Goal: Task Accomplishment & Management: Complete application form

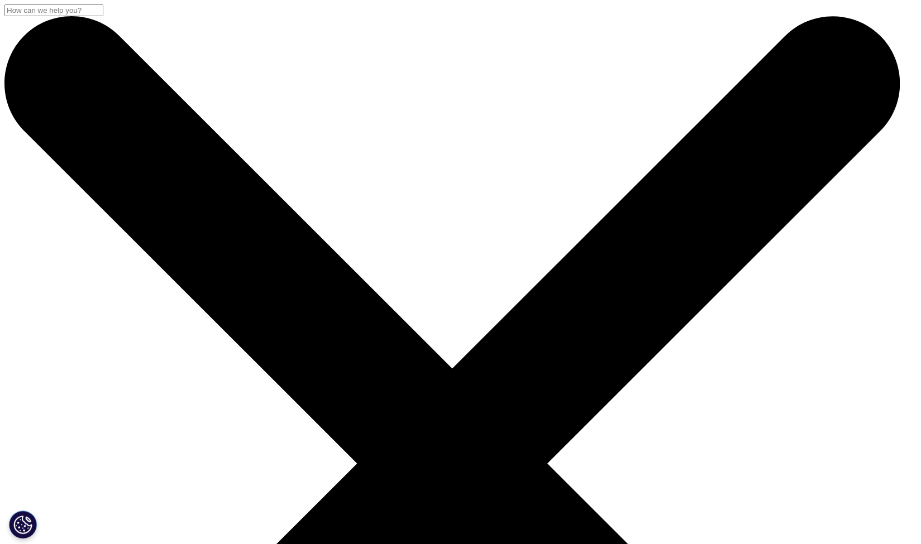
click at [148, 214] on span "Sales HR/Career Patient Seeking Clinical Trials Site/Investigator Waiting List …" at bounding box center [82, 169] width 131 height 90
click at [39, 218] on div at bounding box center [39, 170] width 0 height 95
click at [148, 214] on div "Sales HR/Career Patient Seeking Clinical Trials Site/Investigator Waiting List …" at bounding box center [93, 179] width 109 height 70
select select "Other"
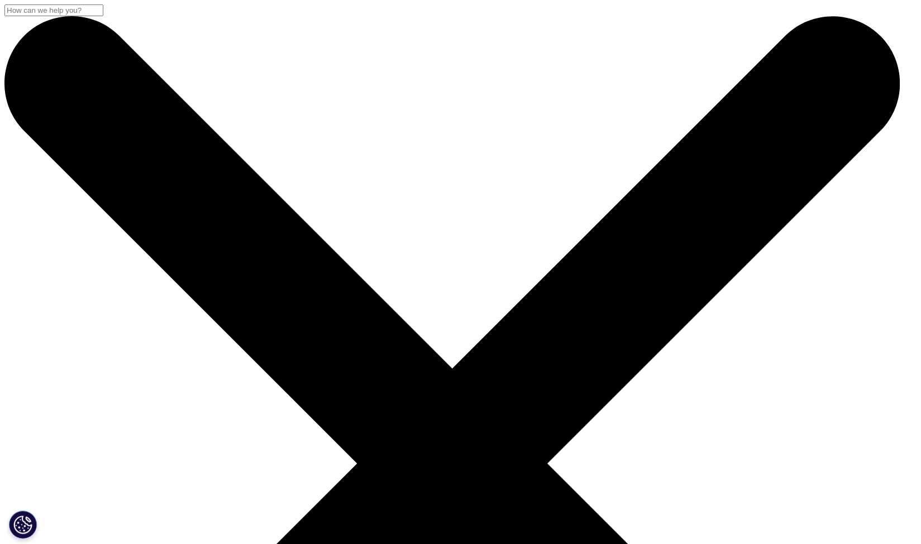
type input "sarah"
type input "hamilton"
type input "sarah@cybin.com"
type input "07834988638"
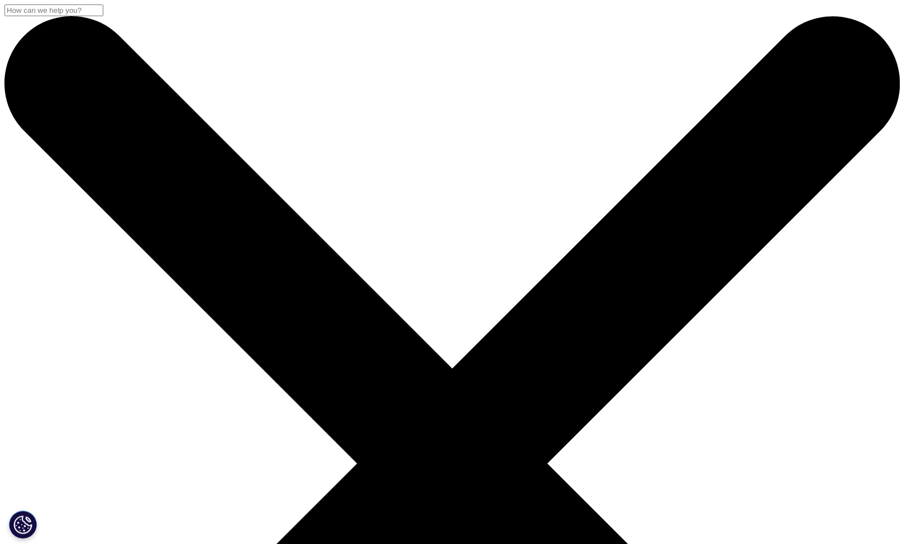
select select "[GEOGRAPHIC_DATA]"
type input "FC"
type input "cybin inc"
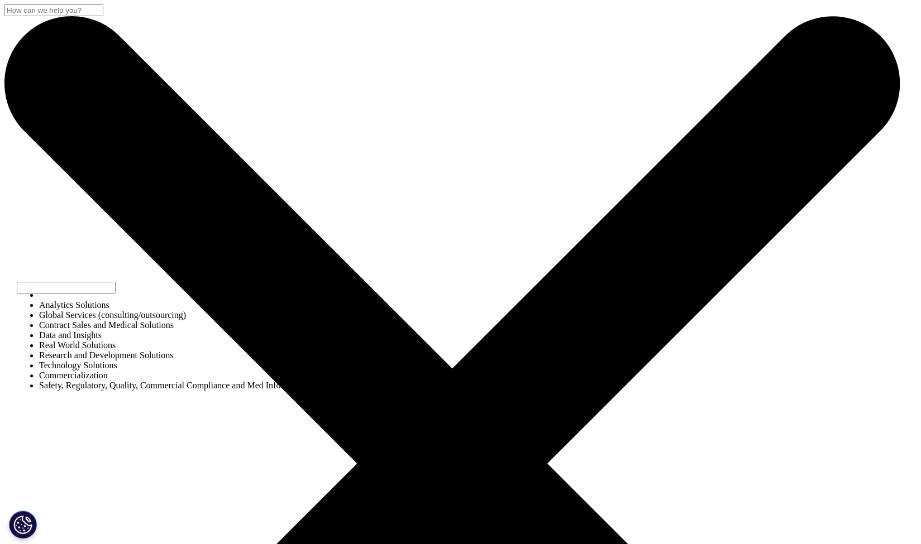
click at [280, 403] on div "Analytics Solutions Global Services (consulting/outsourcing) Contract Sales and…" at bounding box center [159, 353] width 241 height 101
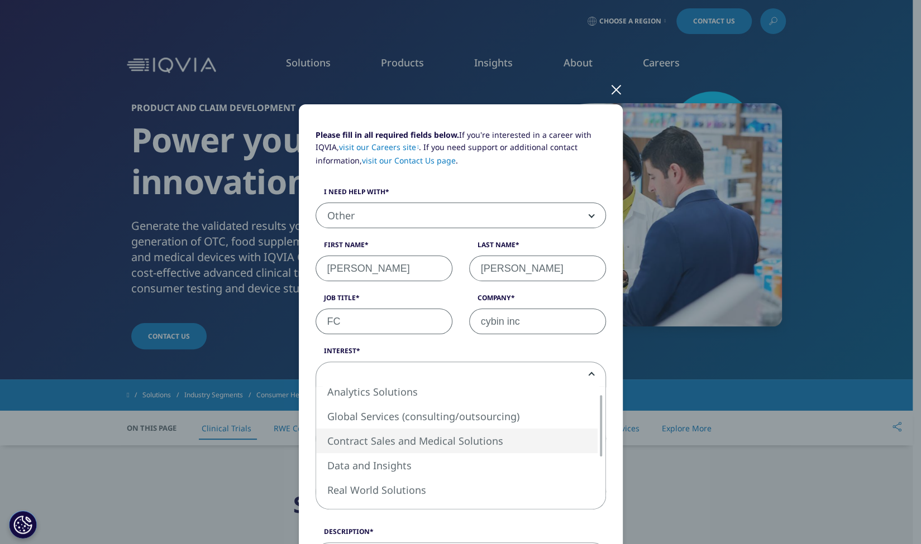
select select "Contract Sales and Medical Solutions"
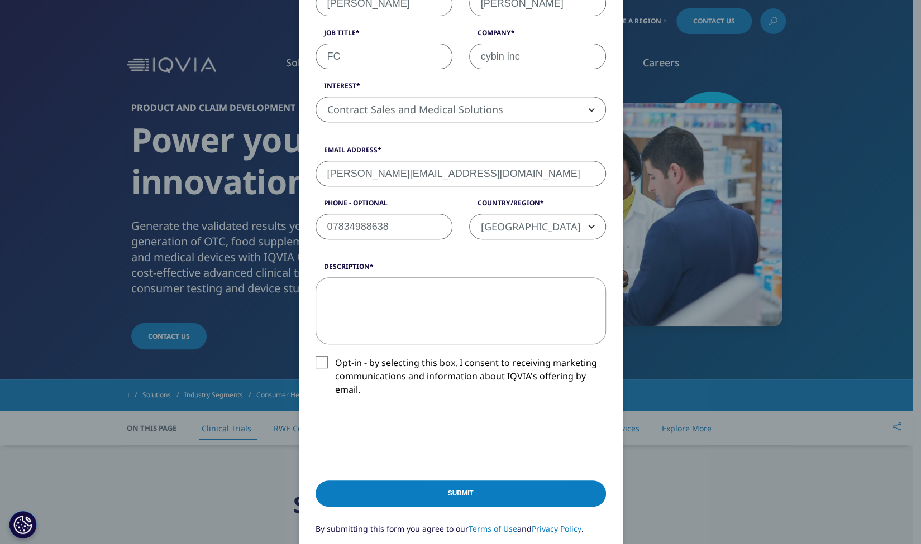
scroll to position [267, 0]
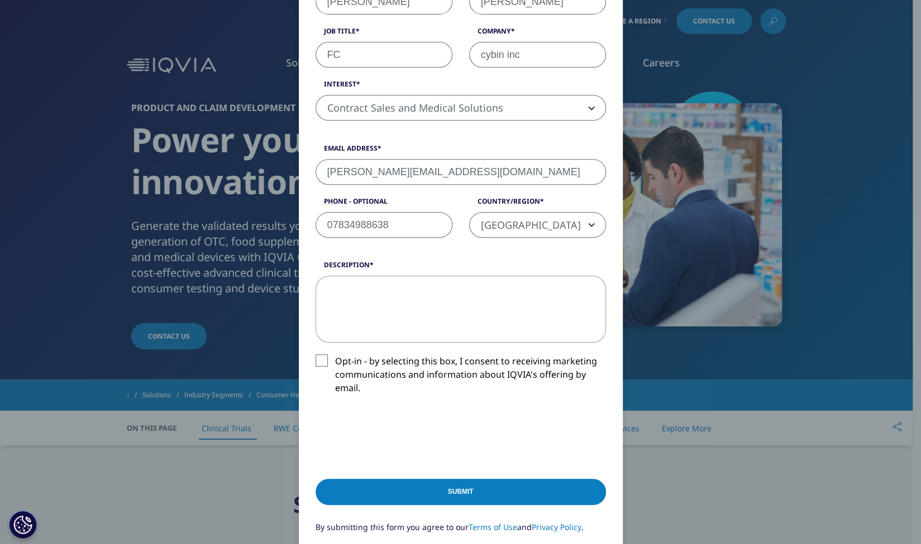
click at [353, 291] on textarea "Description" at bounding box center [461, 309] width 290 height 67
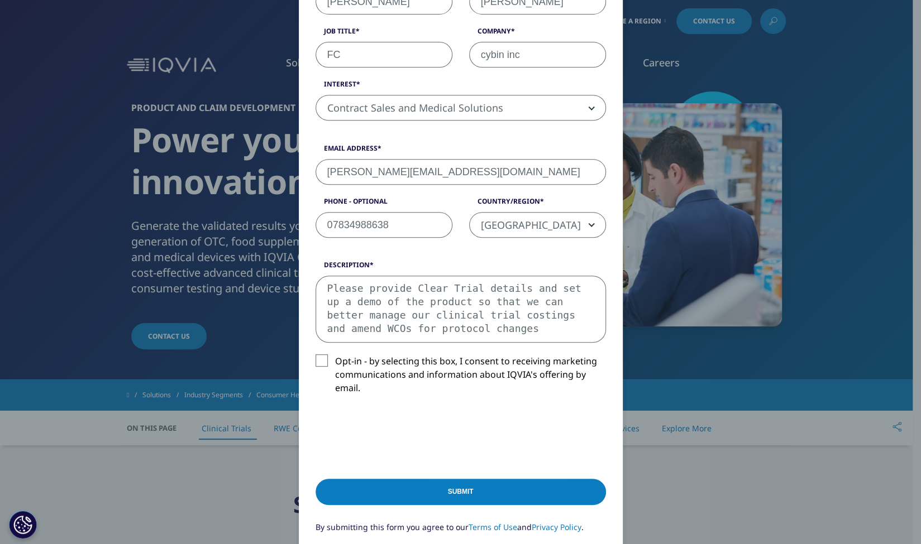
type textarea "Please provide Clear Trial details and set up a demo of the product so that we …"
click at [427, 494] on input "Submit" at bounding box center [461, 492] width 290 height 26
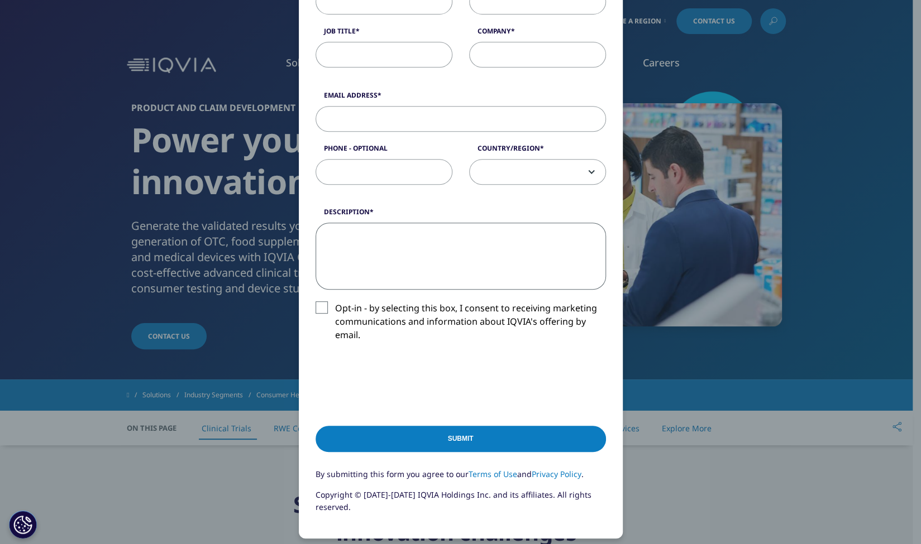
click at [457, 274] on textarea "Description" at bounding box center [461, 256] width 290 height 67
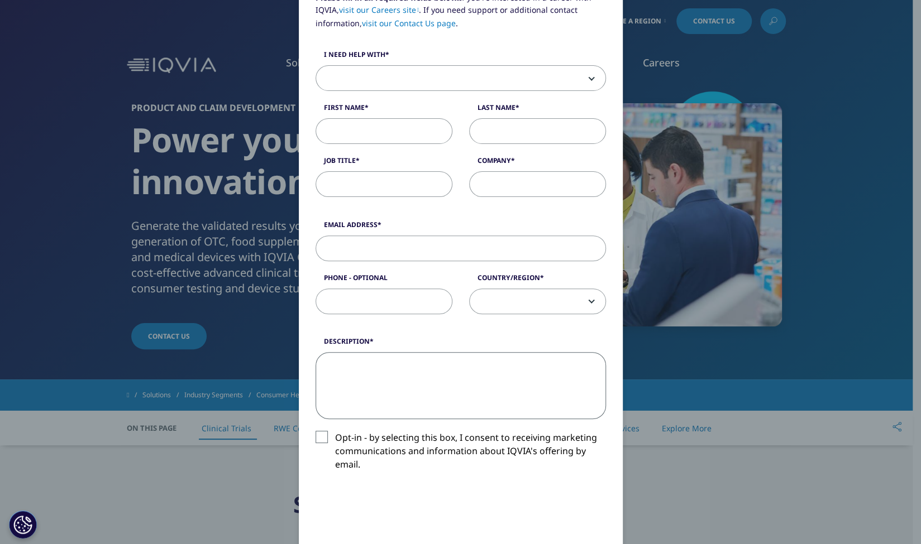
scroll to position [135, 0]
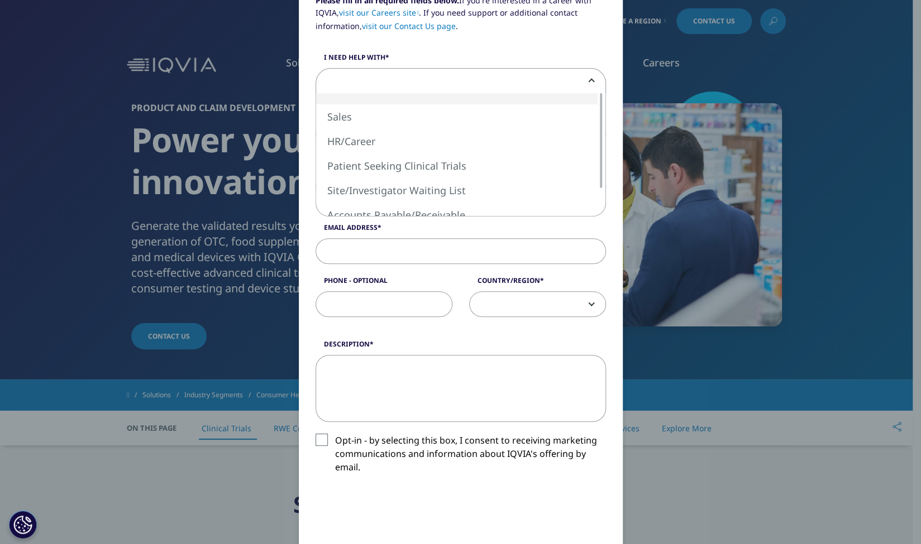
click at [377, 71] on span at bounding box center [460, 82] width 289 height 26
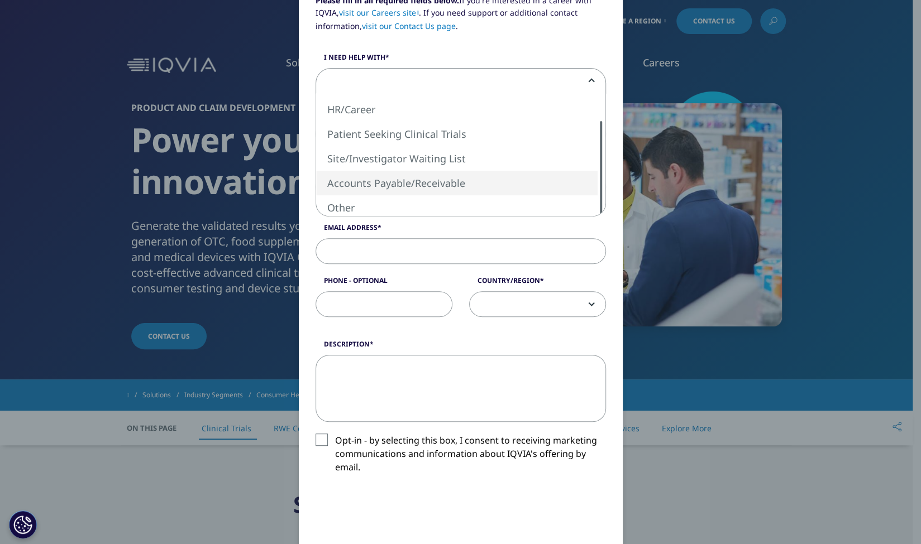
click at [578, 232] on div "Please fill in all required fields below. If you're interested in a career with…" at bounding box center [461, 324] width 290 height 660
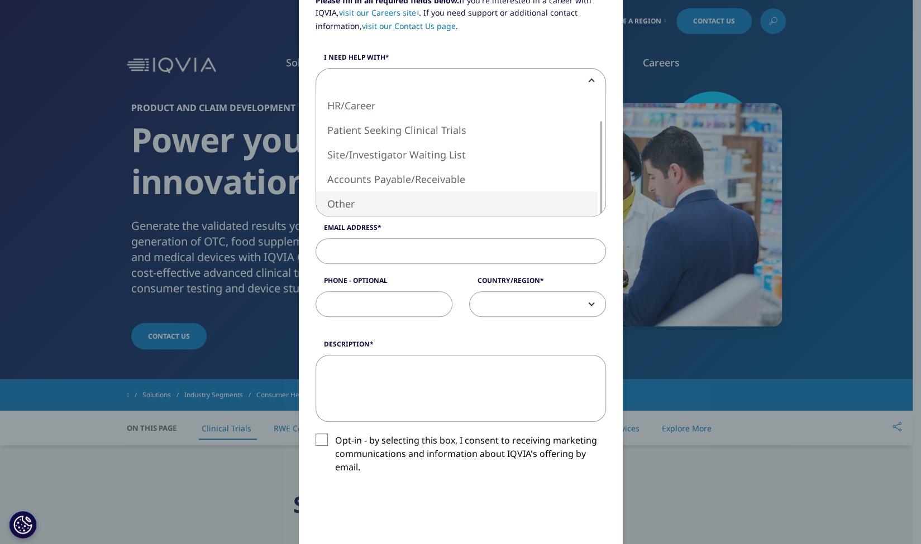
select select "Other"
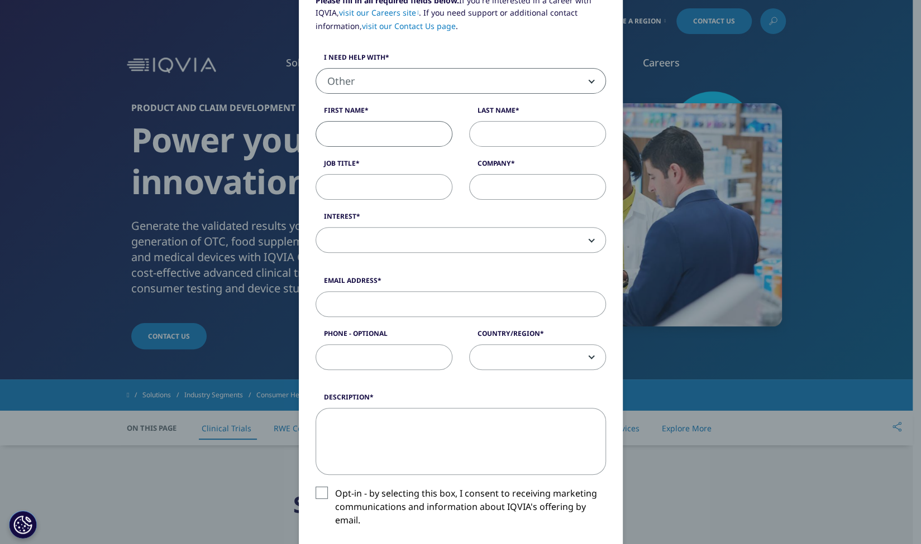
click at [349, 133] on input "First Name" at bounding box center [384, 134] width 137 height 26
type input "sarah"
type input "hamilton"
type input "sarah@cybin.com"
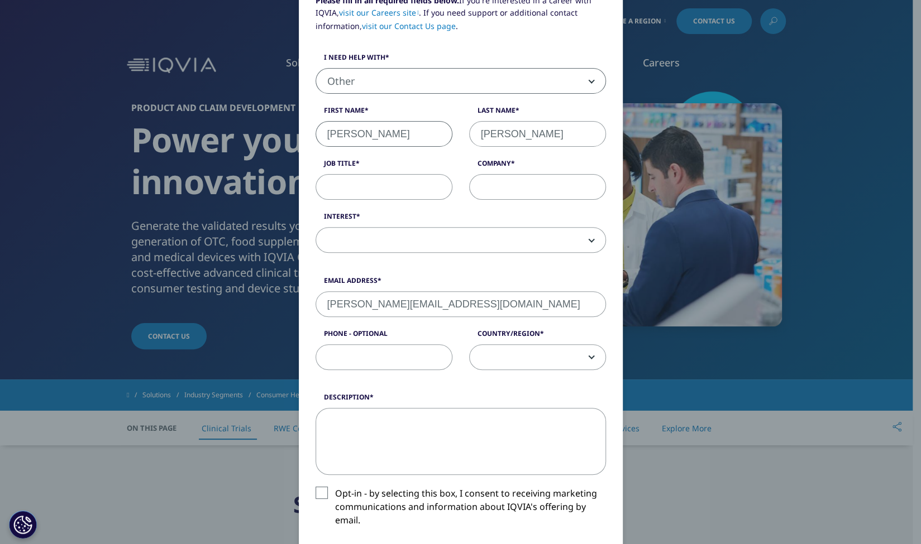
type input "07834988638"
select select "[GEOGRAPHIC_DATA]"
click at [363, 183] on input "Job Title" at bounding box center [384, 187] width 137 height 26
type input "FC"
click at [484, 184] on input "Company" at bounding box center [537, 187] width 137 height 26
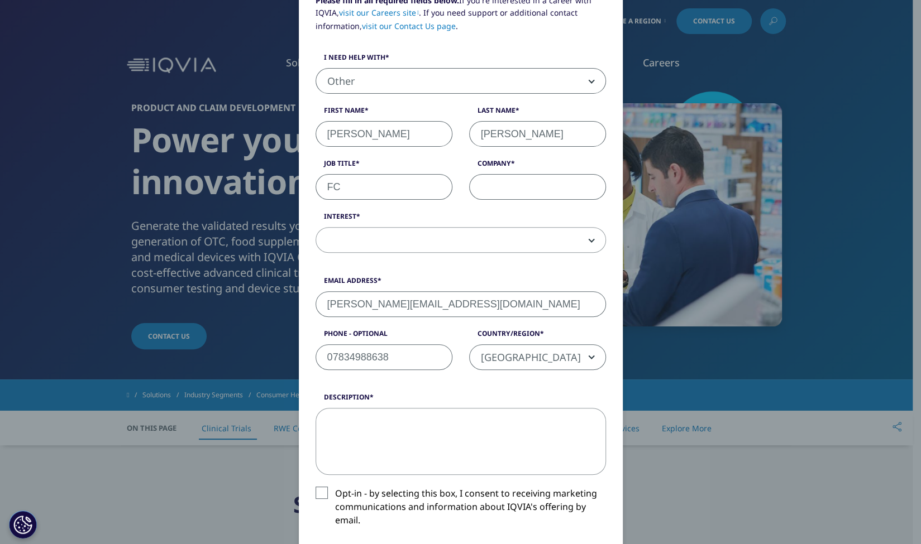
type input "cybin inc"
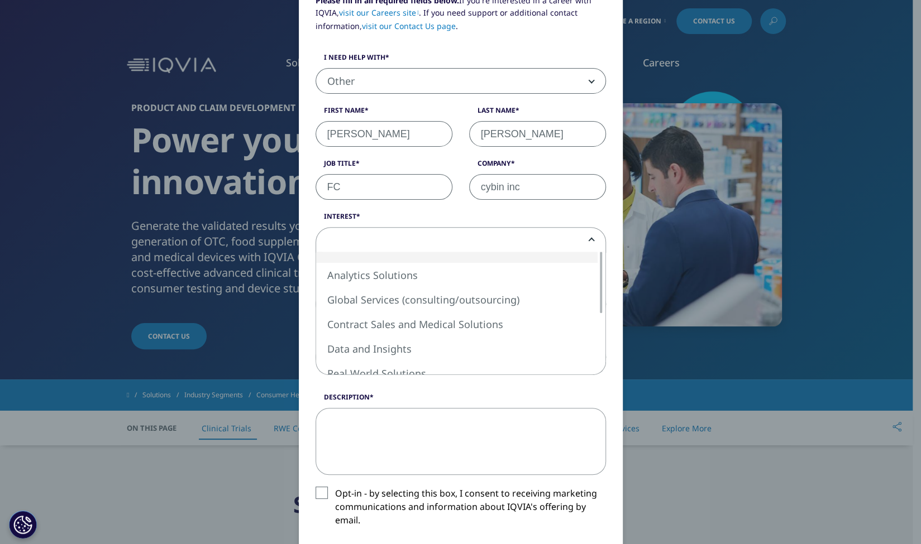
click at [420, 238] on span at bounding box center [460, 241] width 289 height 26
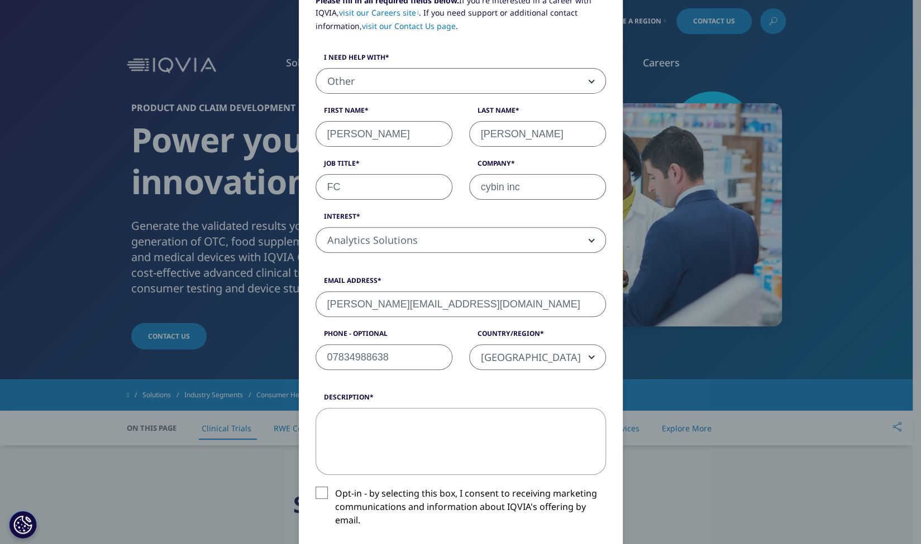
click at [590, 238] on span "Analytics Solutions" at bounding box center [460, 241] width 289 height 26
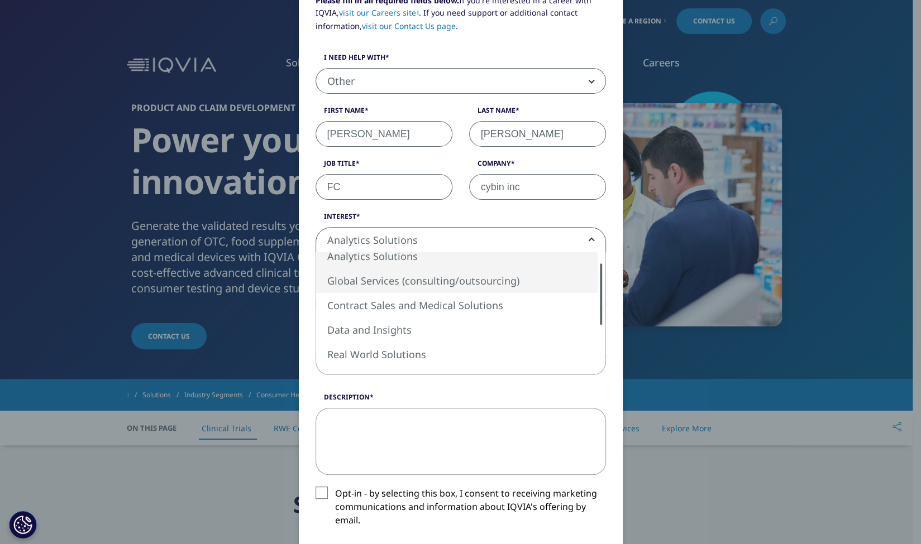
click at [596, 321] on div at bounding box center [600, 294] width 9 height 61
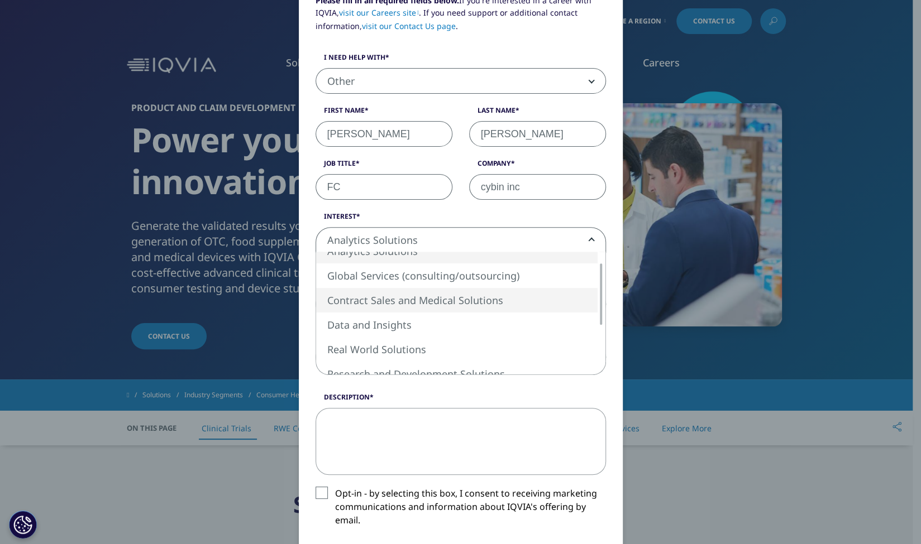
select select "Contract Sales and Medical Solutions"
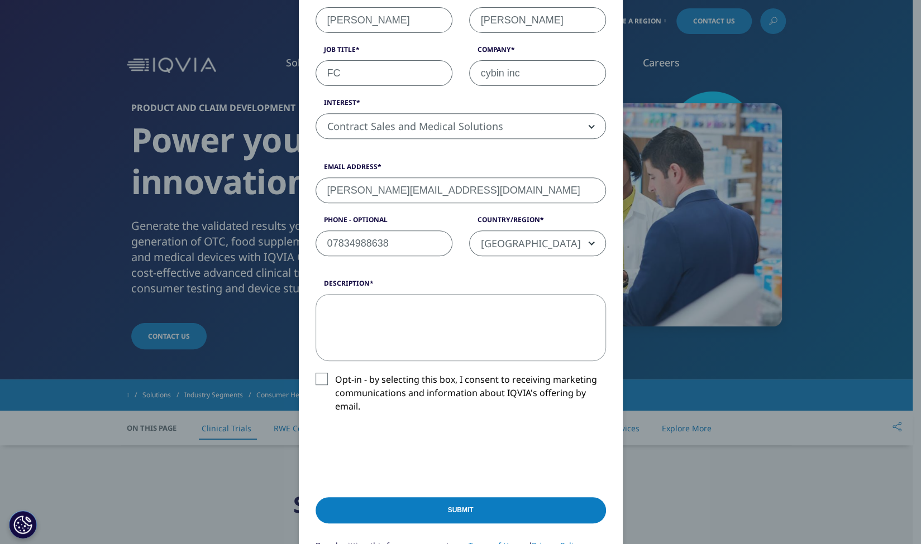
scroll to position [257, 0]
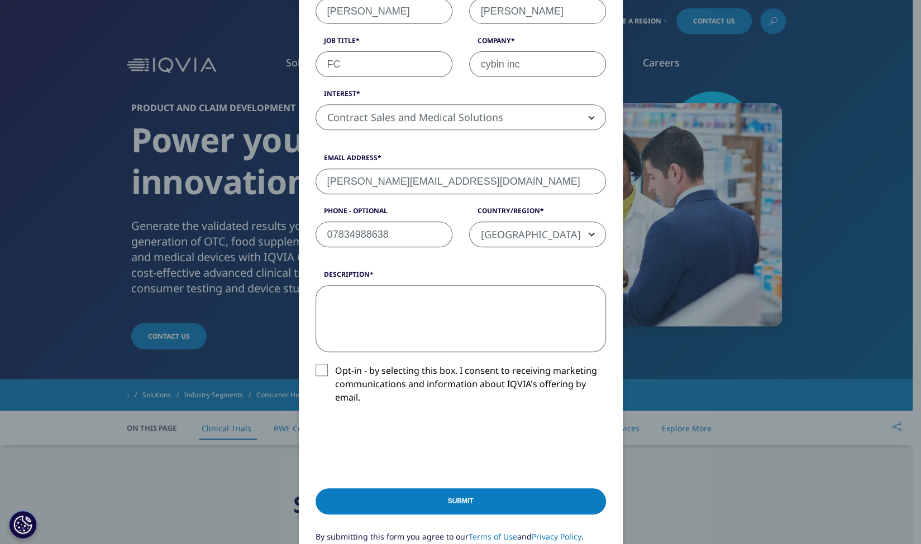
click at [335, 307] on textarea "Description" at bounding box center [461, 318] width 290 height 67
type textarea "Arrange demo for Clear Trials"
click at [382, 501] on input "Submit" at bounding box center [461, 502] width 290 height 26
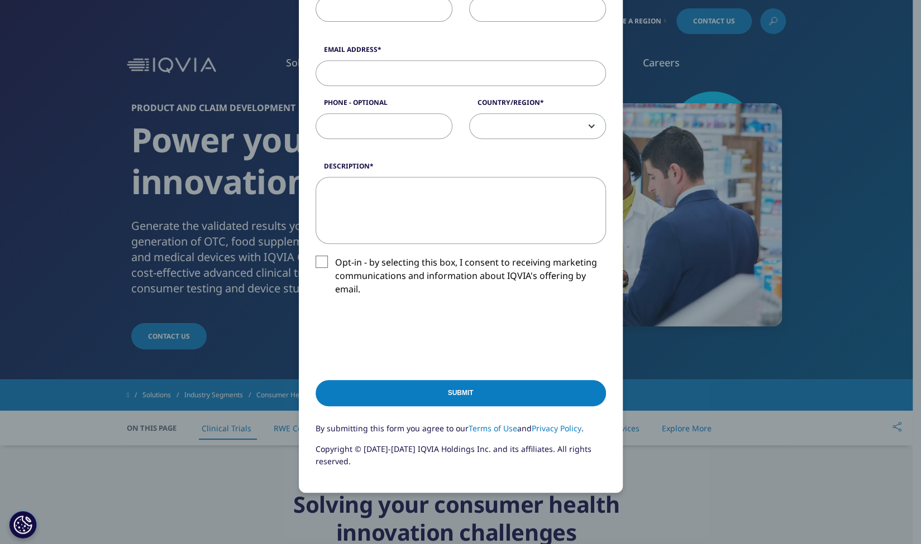
scroll to position [325, 0]
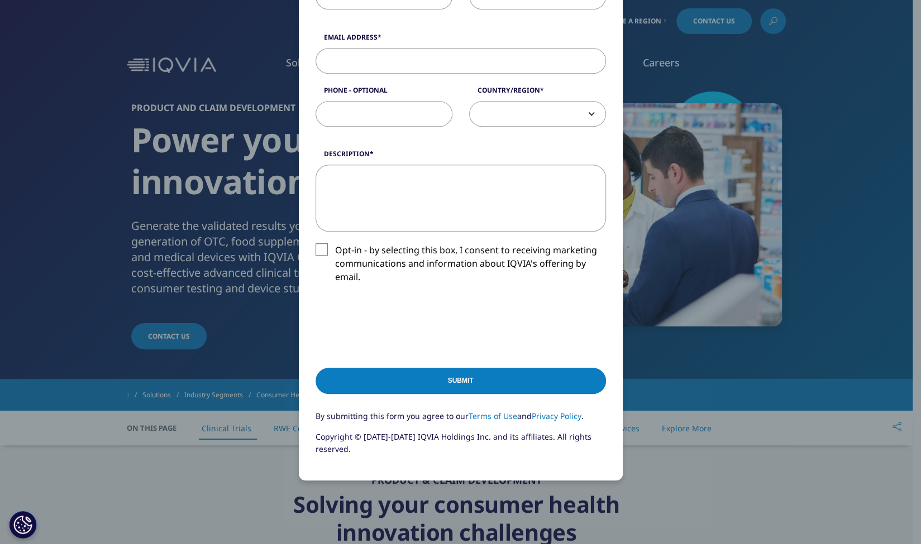
click at [812, 227] on div "Please fill in all required fields below. If you're interested in a career with…" at bounding box center [460, 272] width 921 height 544
click at [802, 219] on div "Please fill in all required fields below. If you're interested in a career with…" at bounding box center [460, 272] width 921 height 544
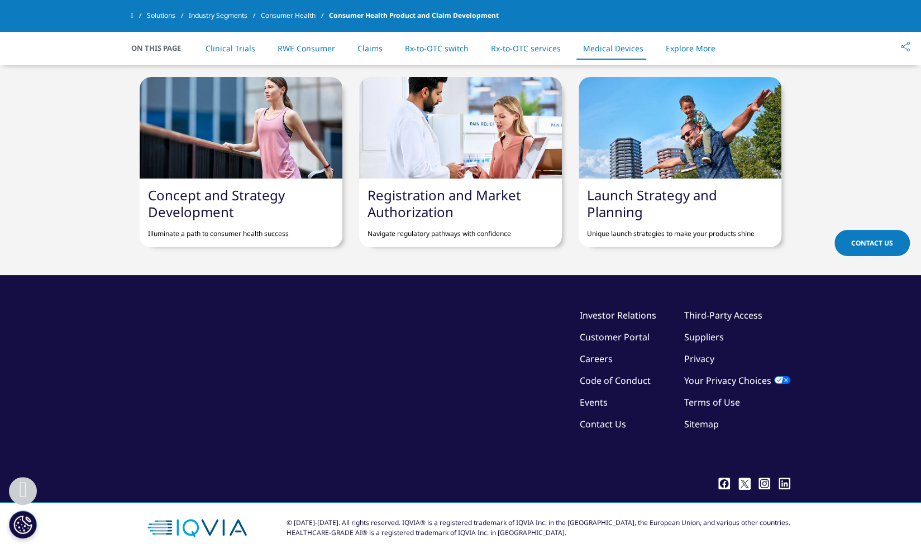
scroll to position [4893, 0]
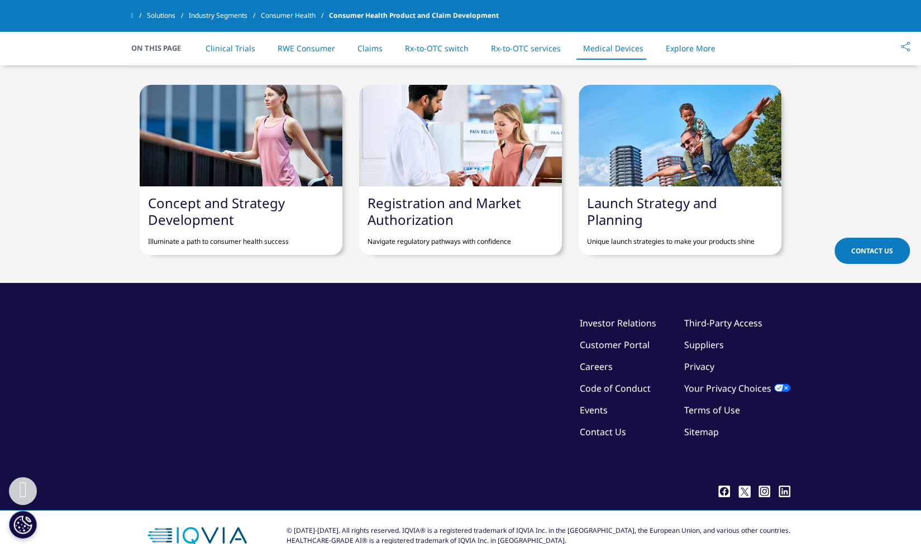
click at [605, 426] on link "Contact Us" at bounding box center [603, 432] width 46 height 12
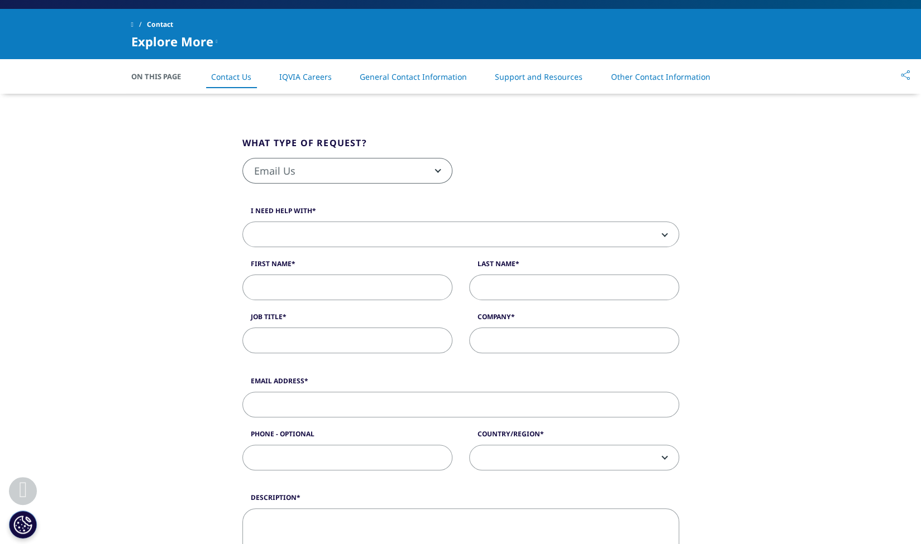
drag, startPoint x: 923, startPoint y: 116, endPoint x: 914, endPoint y: 168, distance: 53.2
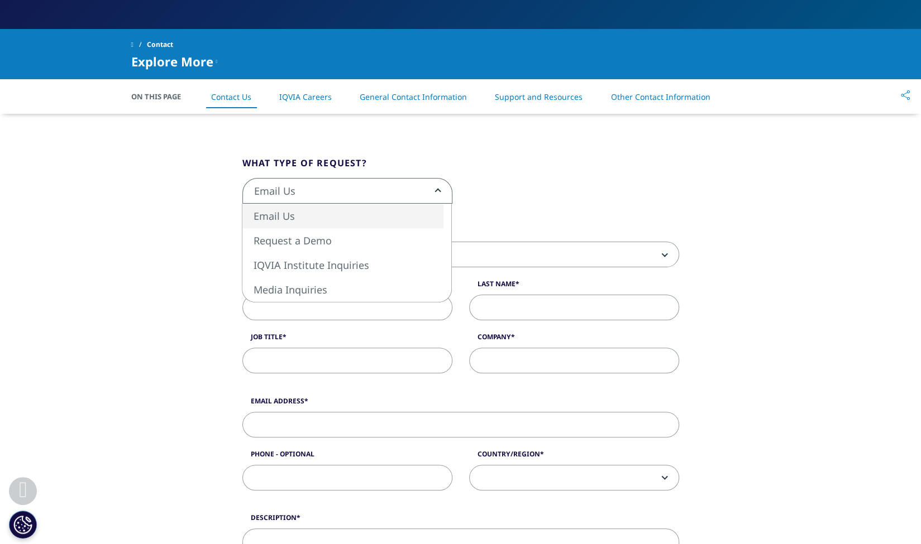
click at [338, 187] on span "Email Us" at bounding box center [347, 192] width 209 height 26
select select "[URL][DOMAIN_NAME]"
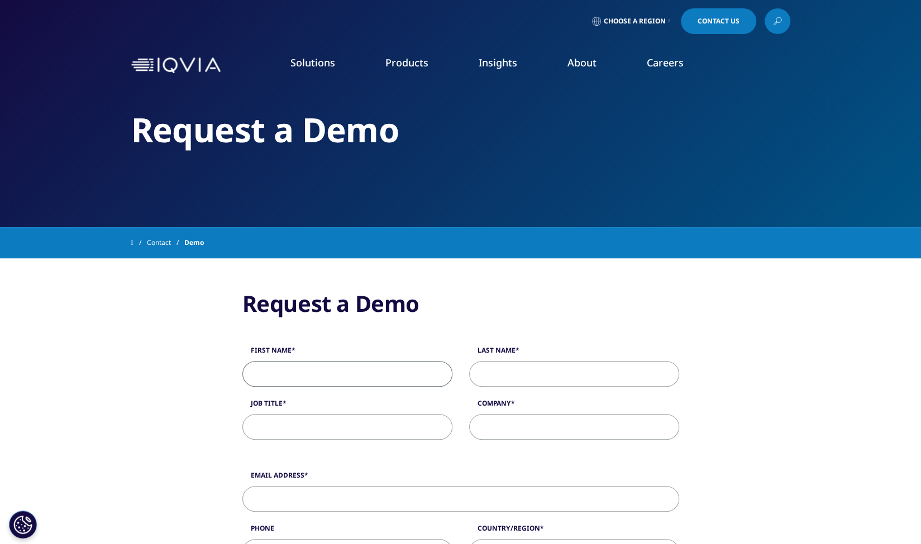
click at [327, 375] on input "First Name" at bounding box center [347, 374] width 210 height 26
type input "sarah"
type input "hamilton"
type input "sarah@cybin.com"
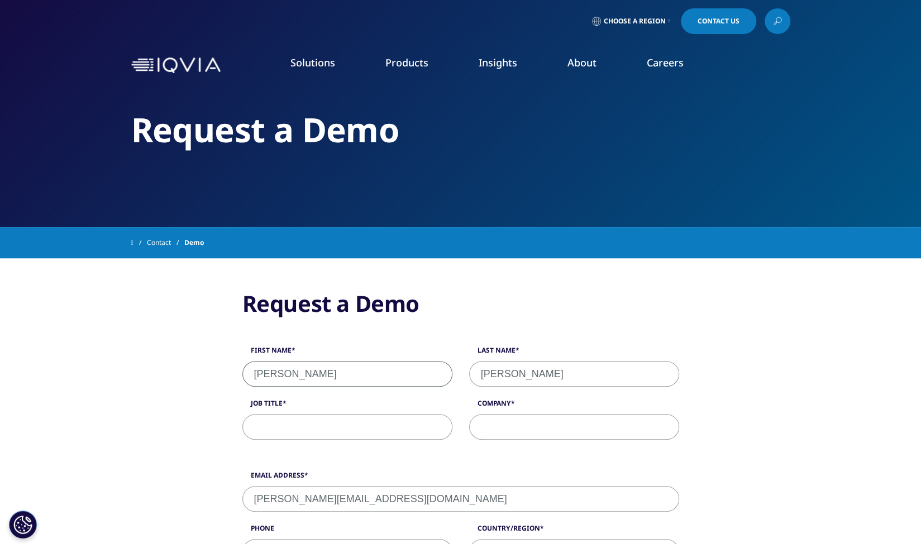
type input "07834988638"
select select "[GEOGRAPHIC_DATA]"
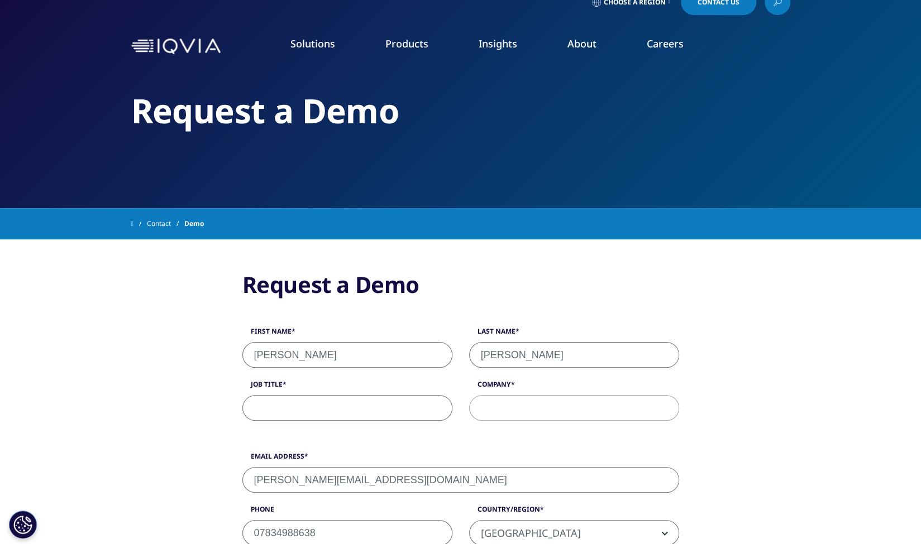
click at [344, 410] on input "Job Title" at bounding box center [347, 408] width 210 height 26
type input "FC"
type input "Cybin Inc"
drag, startPoint x: 920, startPoint y: 243, endPoint x: 920, endPoint y: 284, distance: 41.3
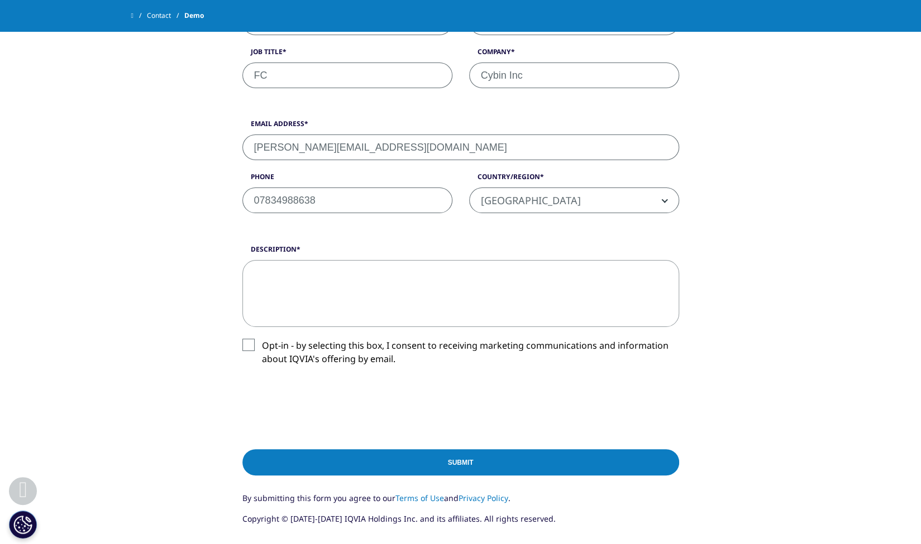
scroll to position [325, 0]
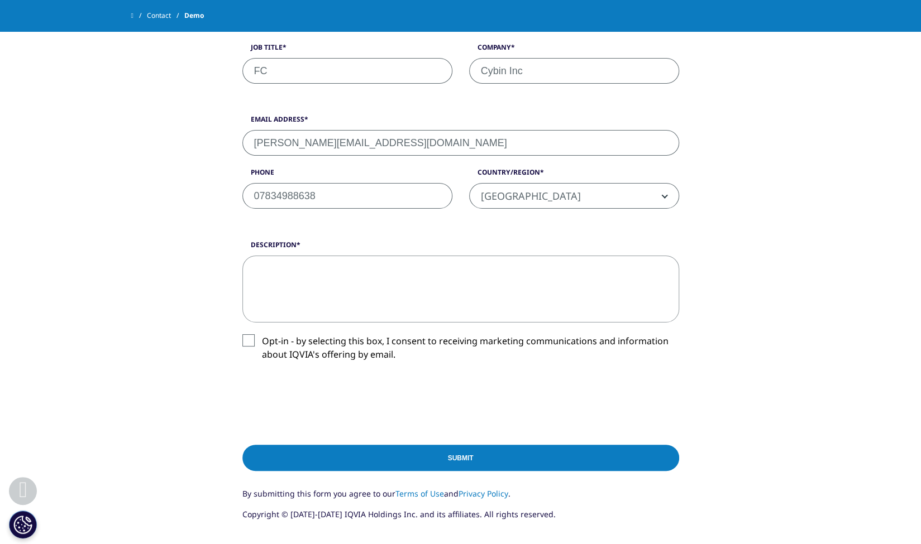
click at [379, 279] on textarea "Description" at bounding box center [460, 289] width 437 height 67
type textarea "Please set up a Clear Trial demo"
click at [359, 456] on input "Submit" at bounding box center [460, 458] width 437 height 26
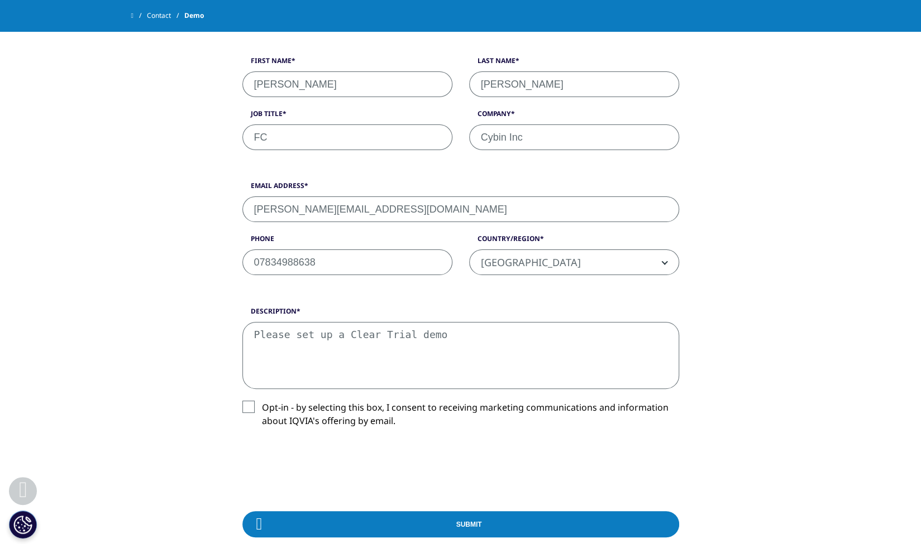
scroll to position [56, 0]
